Goal: Task Accomplishment & Management: Use online tool/utility

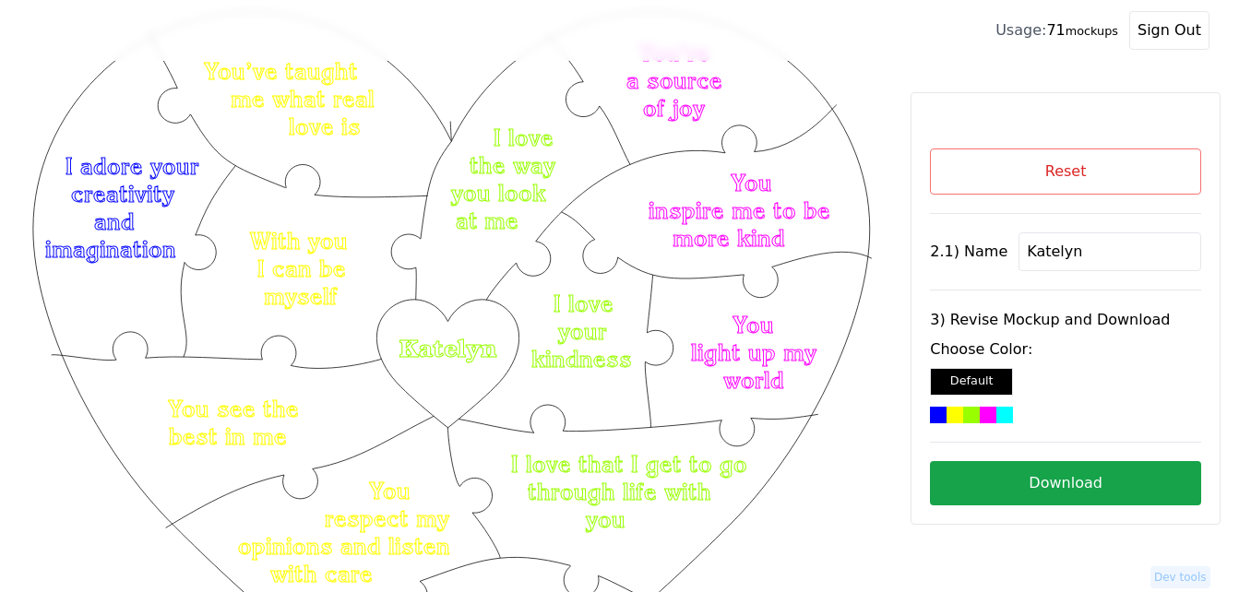
scroll to position [72, 0]
click at [963, 168] on button "Reset" at bounding box center [1065, 172] width 271 height 46
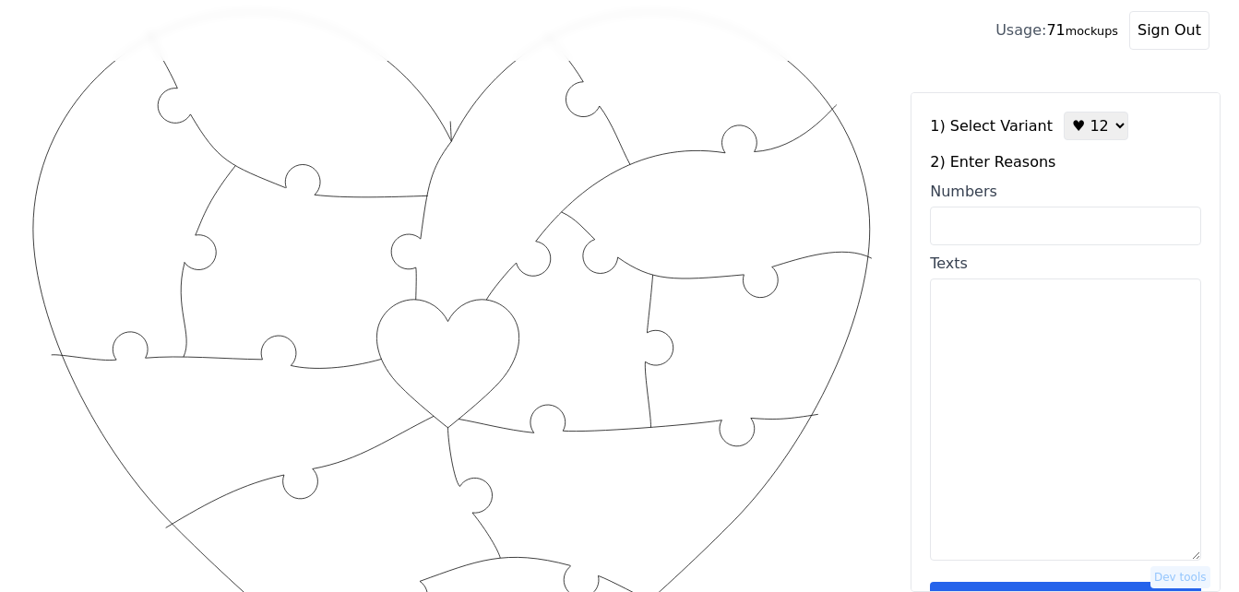
click at [1033, 237] on input "Numbers" at bounding box center [1065, 226] width 271 height 39
paste input "1,3,13,23,34,35,43,55,56,84,90,100"
type input "1,3,13,23,34,35,43,55,56,84,90,100"
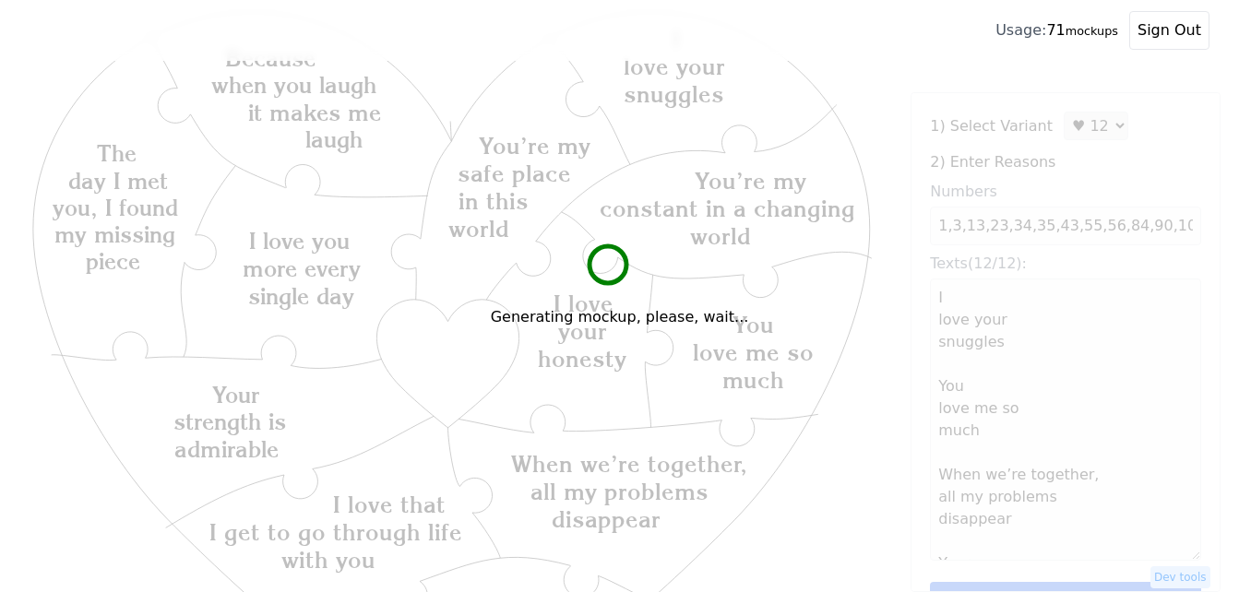
type textarea "I love your snuggles You love me so much When we’re together, all my problems d…"
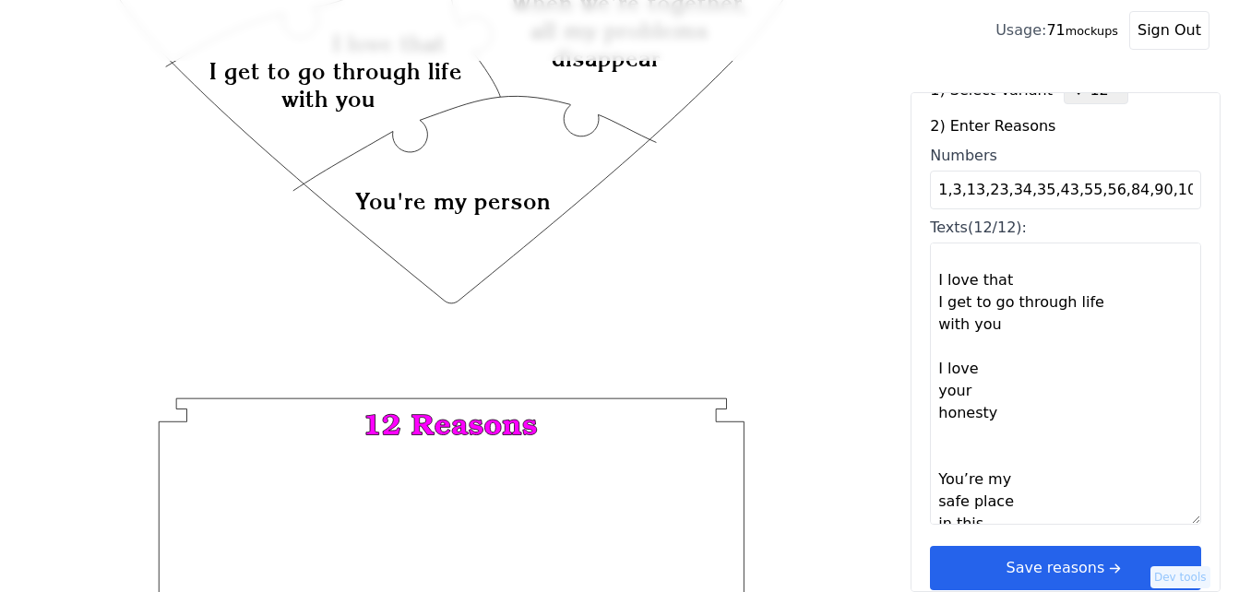
scroll to position [55, 0]
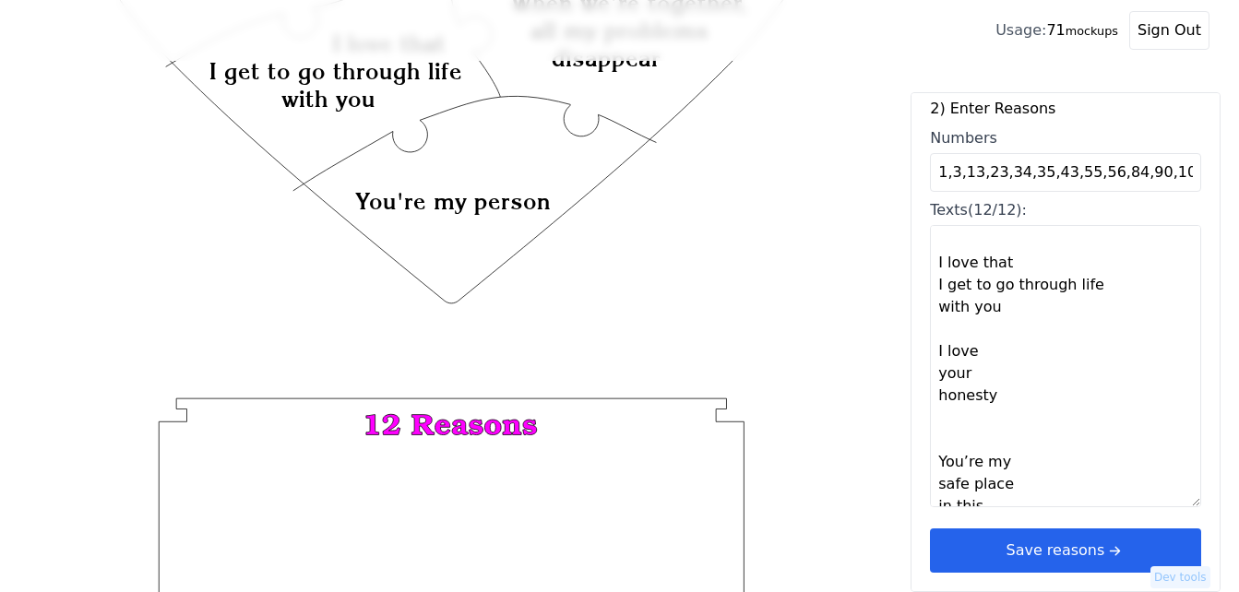
click at [1105, 535] on button "Save reasons" at bounding box center [1065, 551] width 271 height 44
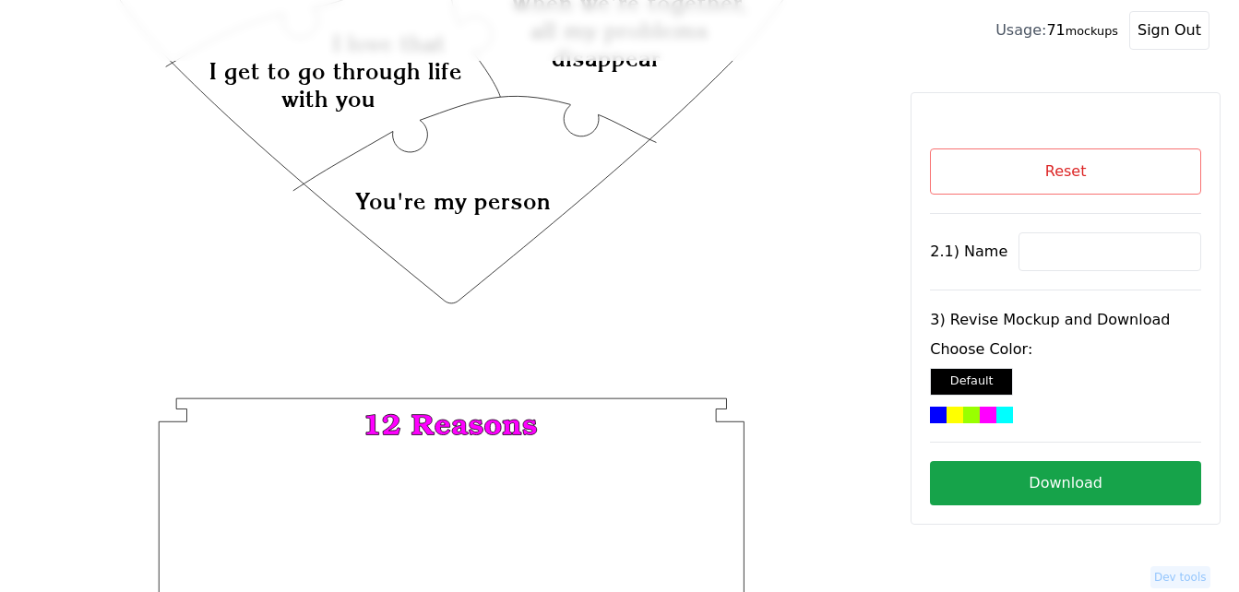
scroll to position [0, 0]
click at [1057, 257] on input at bounding box center [1110, 252] width 183 height 39
paste input "Devan"
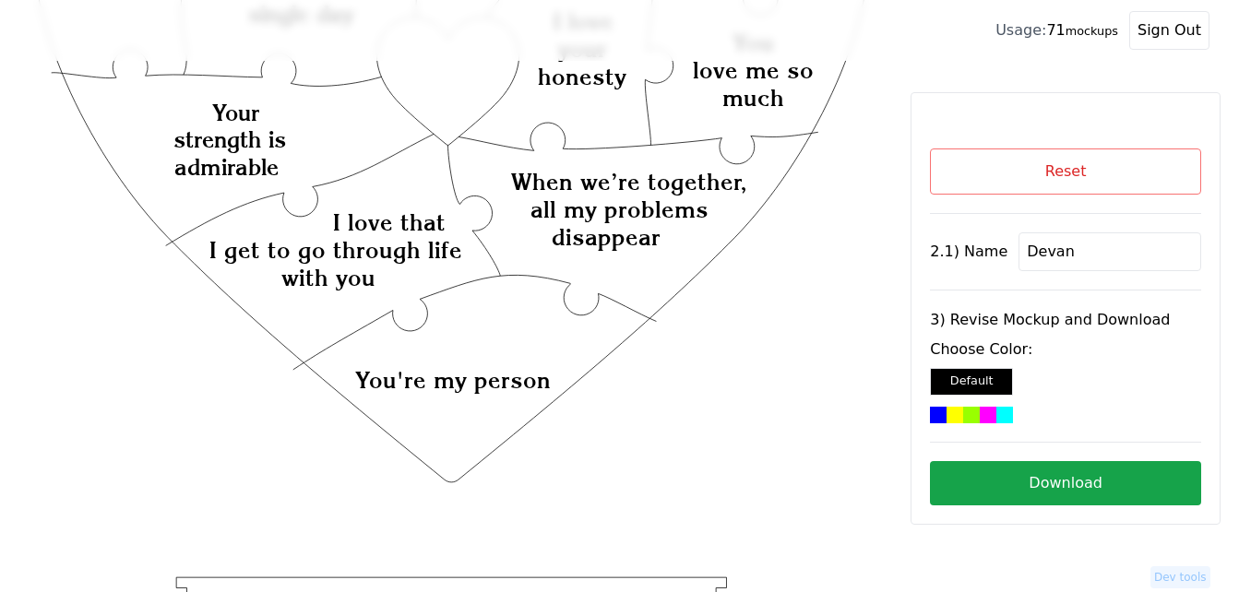
scroll to position [164, 0]
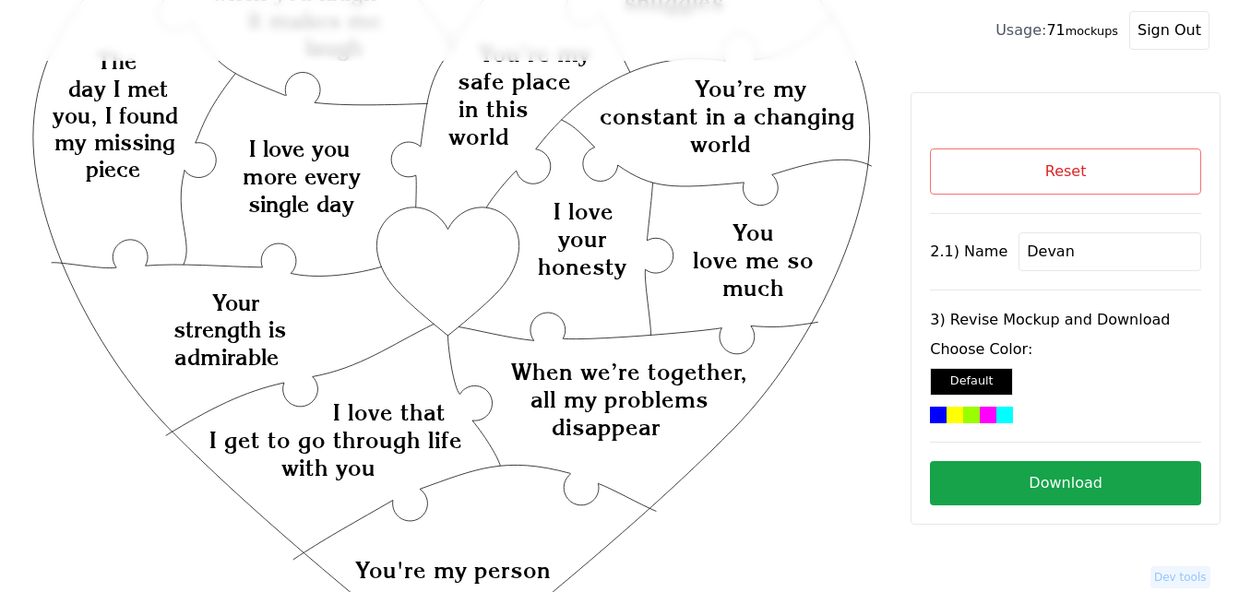
type input "Devan"
click at [465, 247] on icon "Created with Snap Created with Snap Created with Snap When we’re together, all …" at bounding box center [452, 530] width 844 height 1231
click at [963, 411] on div at bounding box center [971, 415] width 17 height 17
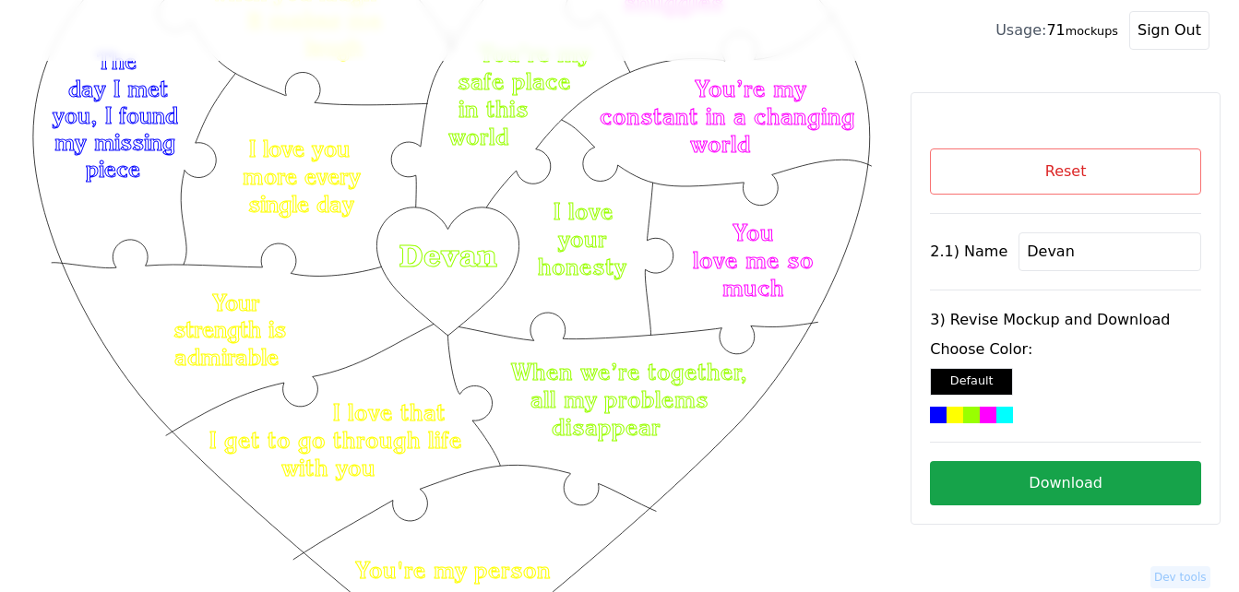
click at [1038, 480] on button "Download" at bounding box center [1065, 483] width 271 height 44
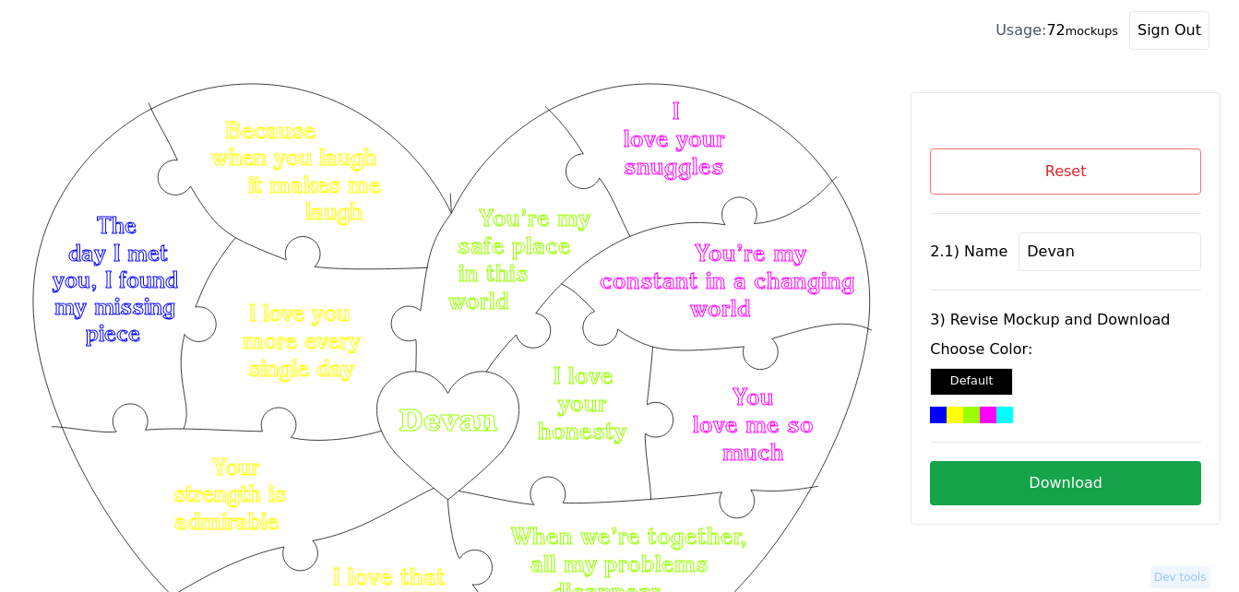
scroll to position [164, 0]
